Goal: Transaction & Acquisition: Download file/media

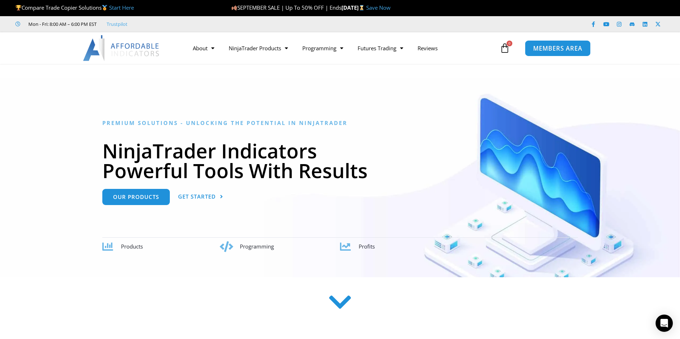
click at [562, 50] on span "MEMBERS AREA" at bounding box center [557, 48] width 49 height 6
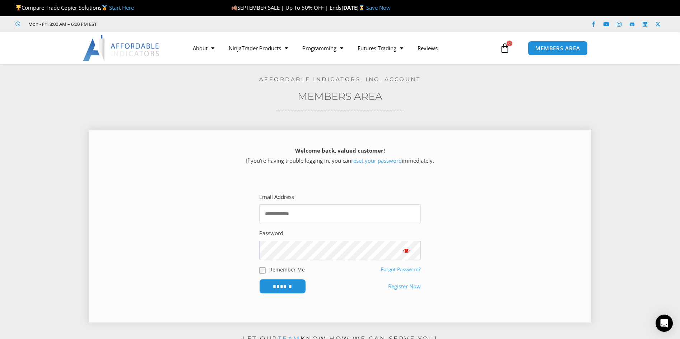
drag, startPoint x: 341, startPoint y: 214, endPoint x: 353, endPoint y: 221, distance: 14.2
click at [340, 214] on input "Email Address" at bounding box center [340, 213] width 162 height 19
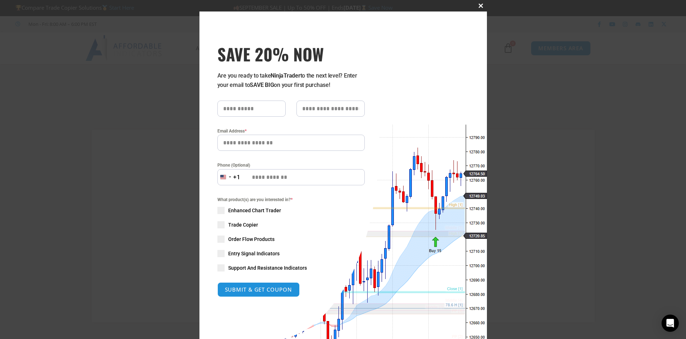
click at [475, 5] on span at bounding box center [480, 6] width 11 height 4
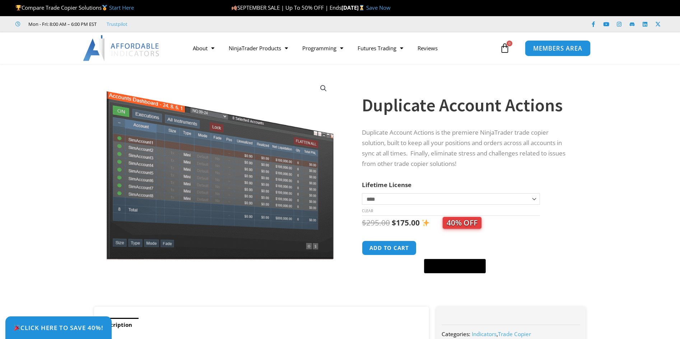
click at [555, 53] on link "MEMBERS AREA" at bounding box center [558, 48] width 66 height 16
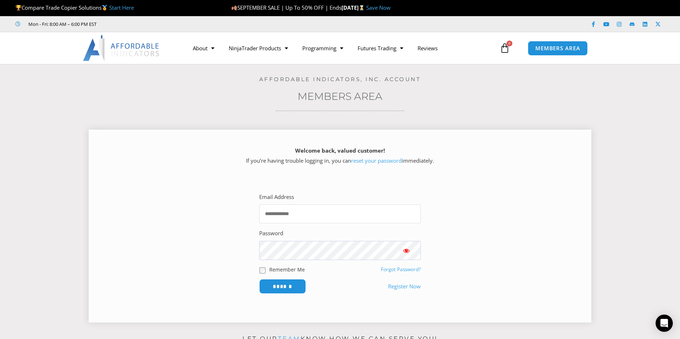
drag, startPoint x: 337, startPoint y: 219, endPoint x: 343, endPoint y: 217, distance: 6.1
click at [338, 218] on input "Email Address" at bounding box center [340, 213] width 162 height 19
click at [312, 217] on input "Email Address" at bounding box center [340, 213] width 162 height 19
type input "**********"
click at [407, 250] on span "Show password" at bounding box center [406, 250] width 7 height 7
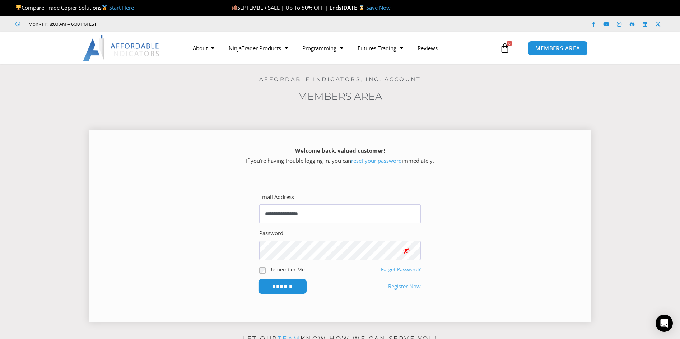
click at [285, 286] on input "******" at bounding box center [282, 286] width 49 height 15
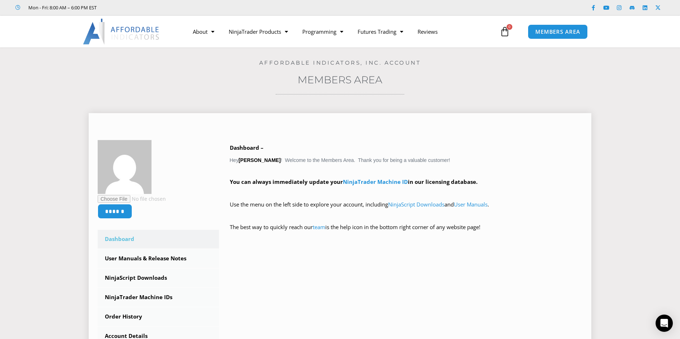
scroll to position [72, 0]
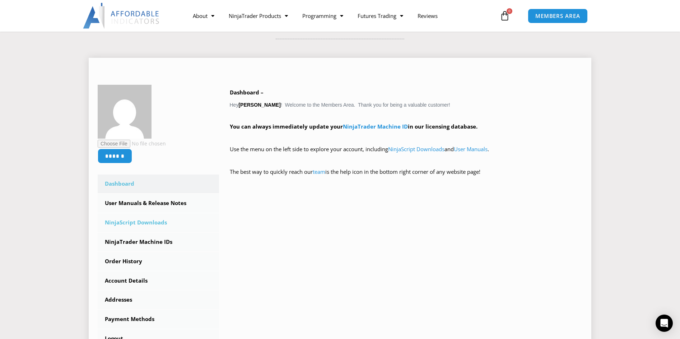
click at [148, 222] on link "NinjaScript Downloads" at bounding box center [158, 222] width 121 height 19
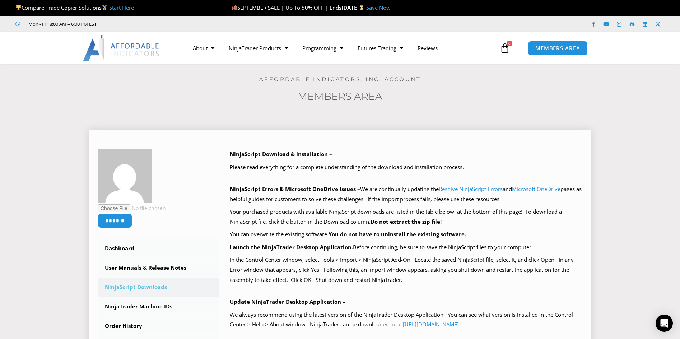
click at [135, 286] on link "NinjaScript Downloads" at bounding box center [158, 287] width 121 height 19
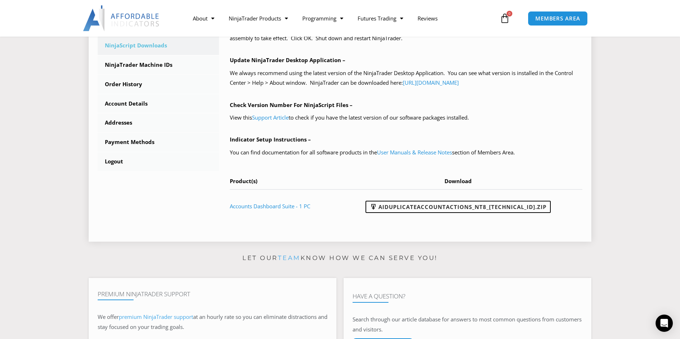
scroll to position [359, 0]
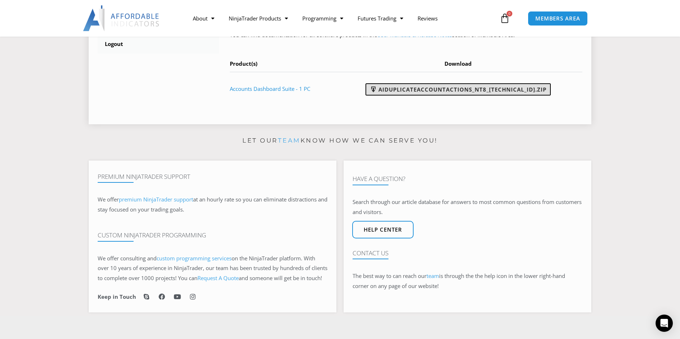
click at [441, 90] on link "AIDuplicateAccountActions_NT8_[TECHNICAL_ID].zip" at bounding box center [458, 89] width 185 height 12
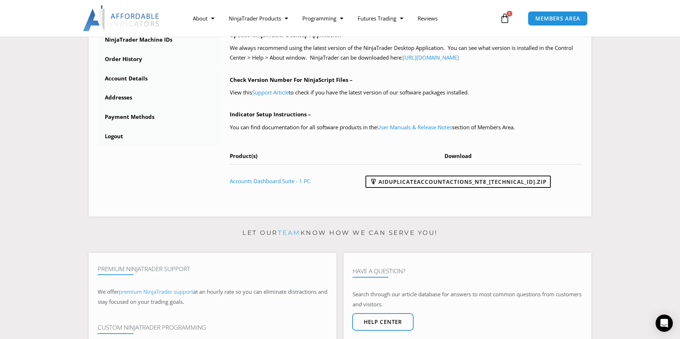
scroll to position [251, 0]
